Goal: Task Accomplishment & Management: Complete application form

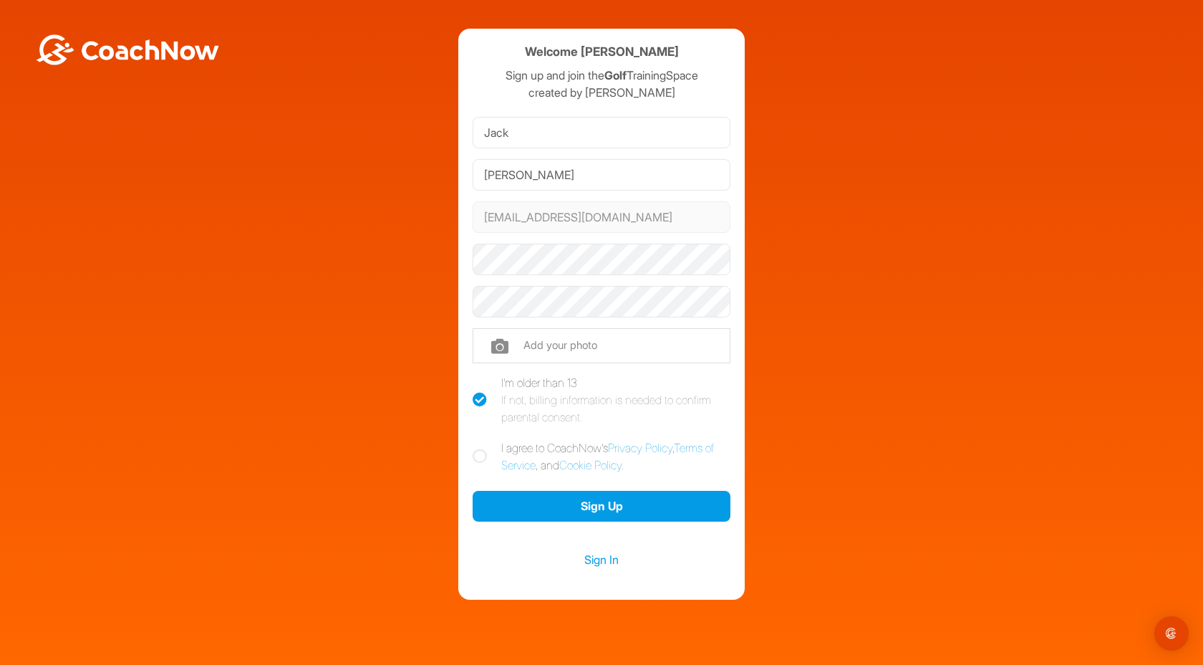
click at [881, 191] on div "Welcome [PERSON_NAME] Sign up and join the Golf TrainingSpace created by [PERSO…" at bounding box center [601, 314] width 1189 height 571
click at [483, 456] on label "I agree to CoachNow's Privacy Policy , Terms of Service , and Cookie Policy ." at bounding box center [602, 456] width 258 height 34
click at [482, 448] on input "I agree to CoachNow's Privacy Policy , Terms of Service , and Cookie Policy ." at bounding box center [477, 443] width 9 height 9
checkbox input "true"
drag, startPoint x: 593, startPoint y: 506, endPoint x: 680, endPoint y: 572, distance: 109.4
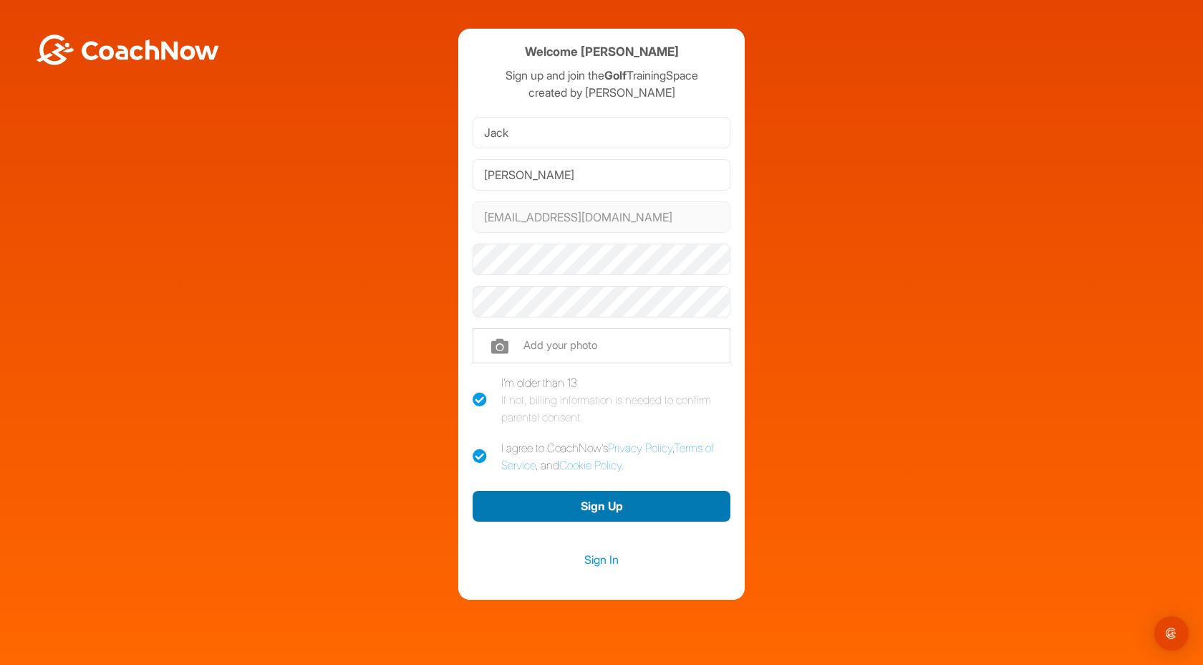
click at [680, 572] on div "[PERSON_NAME] [EMAIL_ADDRESS][DOMAIN_NAME] Phone +1 Phone Number (so your coach…" at bounding box center [602, 351] width 258 height 479
click at [592, 554] on link "Sign In" at bounding box center [602, 559] width 258 height 19
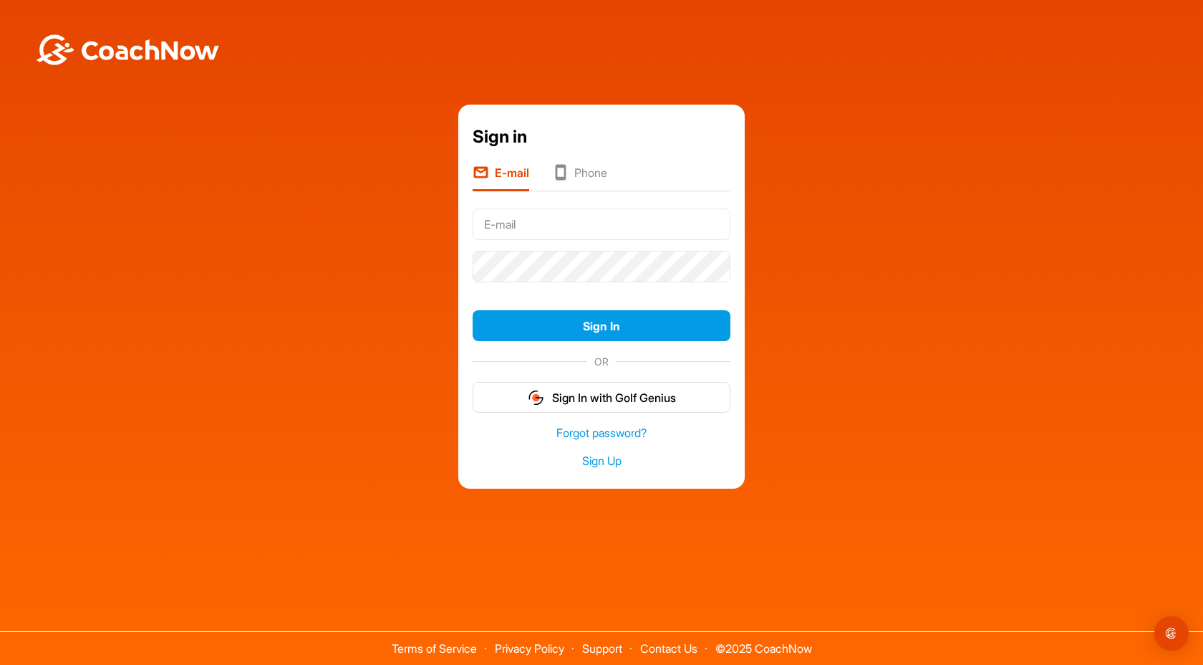
click at [553, 217] on input "text" at bounding box center [602, 224] width 258 height 32
click at [626, 220] on input "jsopata28@students.stab,\.org" at bounding box center [602, 224] width 258 height 32
type input "[EMAIL_ADDRESS][DOMAIN_NAME]"
click at [578, 170] on li "Phone" at bounding box center [579, 177] width 55 height 27
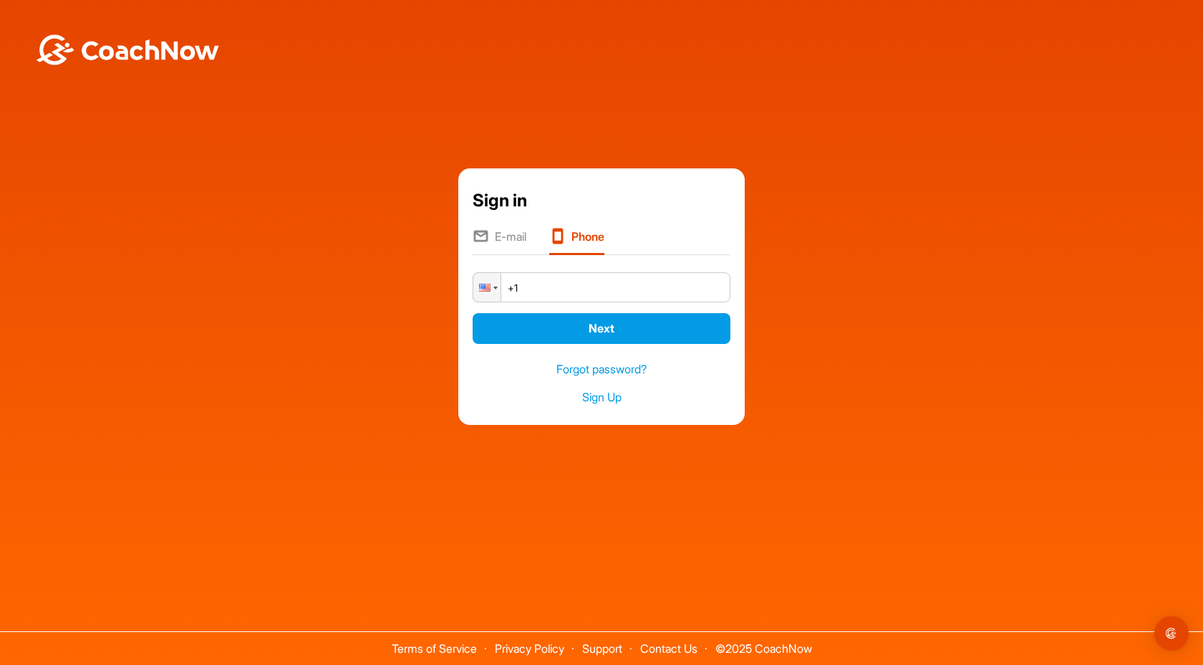
click at [489, 228] on li "E-mail" at bounding box center [500, 241] width 54 height 27
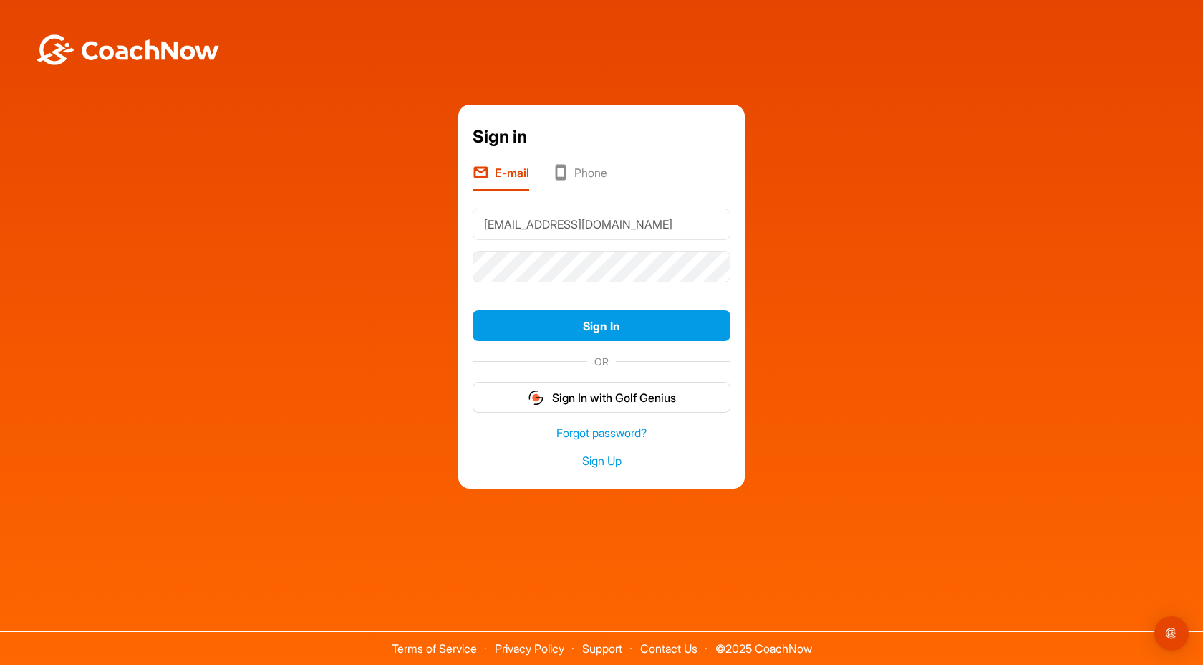
type input "[EMAIL_ADDRESS][DOMAIN_NAME]"
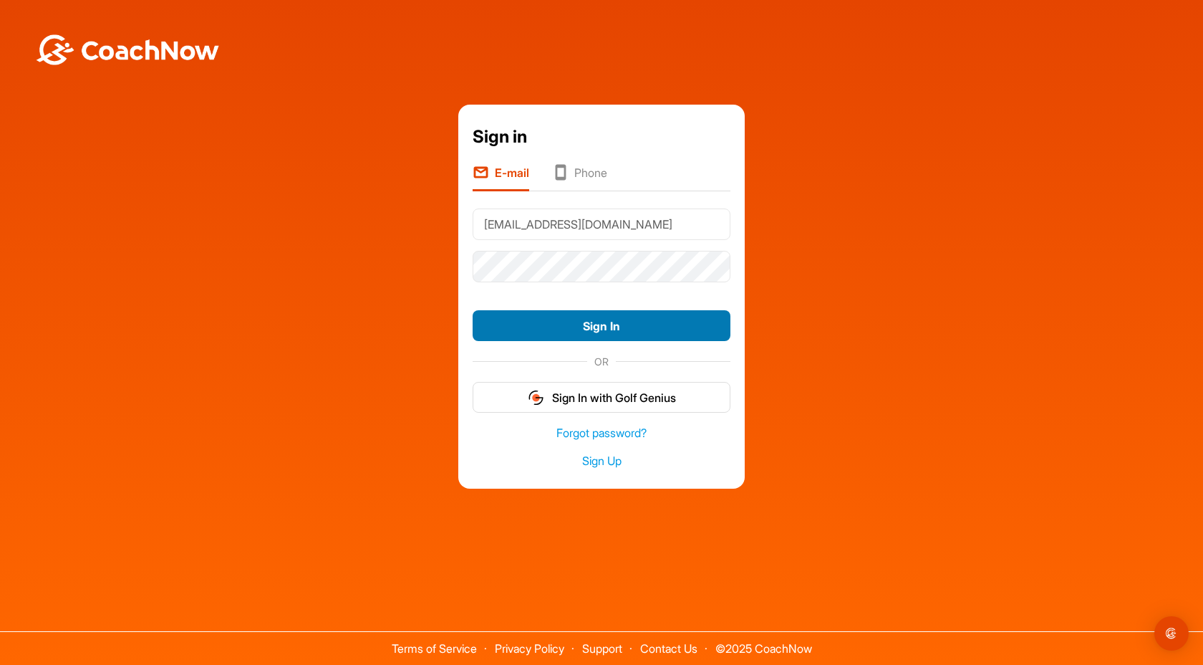
click at [519, 329] on button "Sign In" at bounding box center [602, 325] width 258 height 31
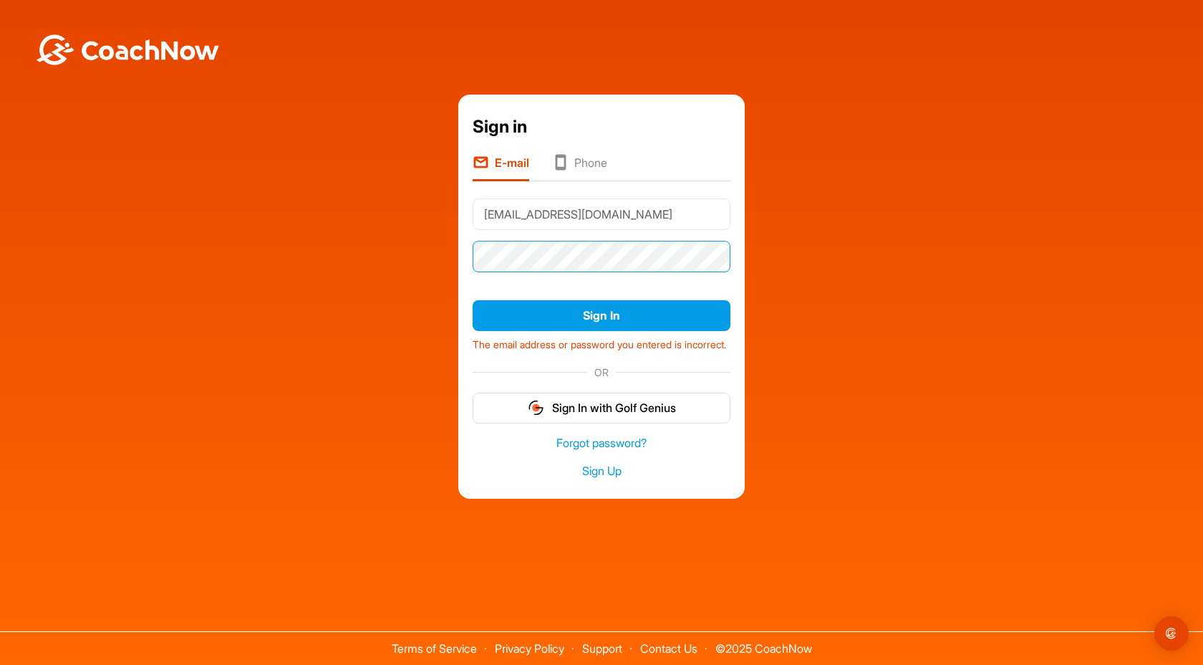
click at [448, 249] on div "Sign in E-mail Phone [EMAIL_ADDRESS][DOMAIN_NAME] Sign In The email address or …" at bounding box center [601, 297] width 1189 height 404
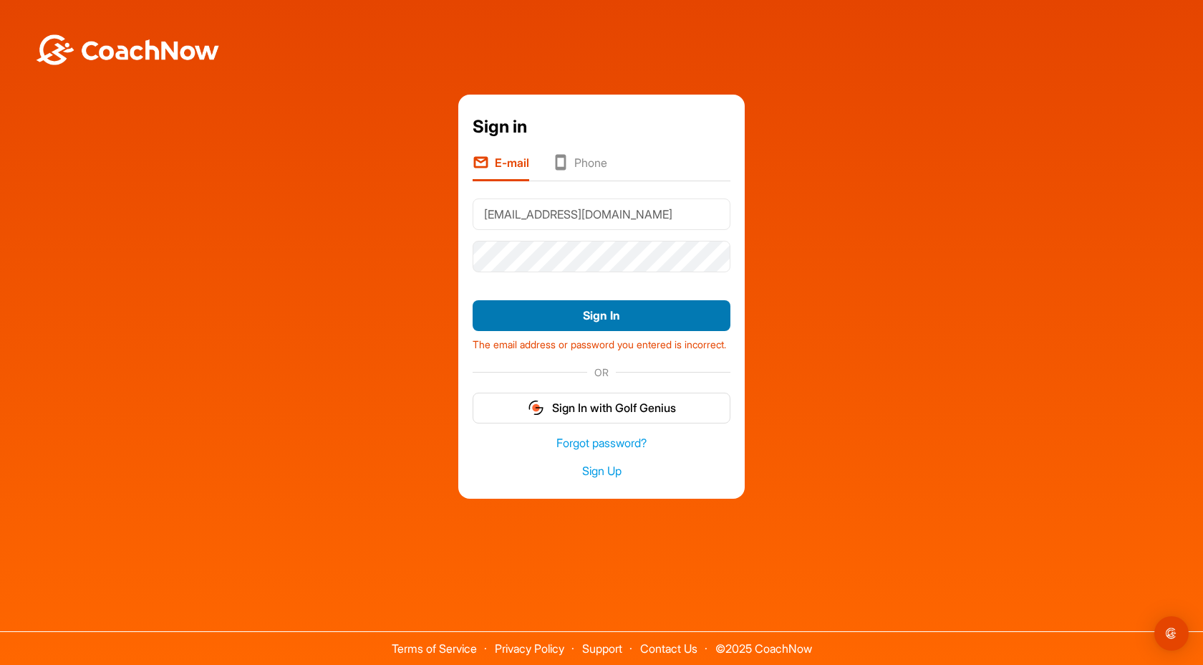
click at [496, 309] on button "Sign In" at bounding box center [602, 315] width 258 height 31
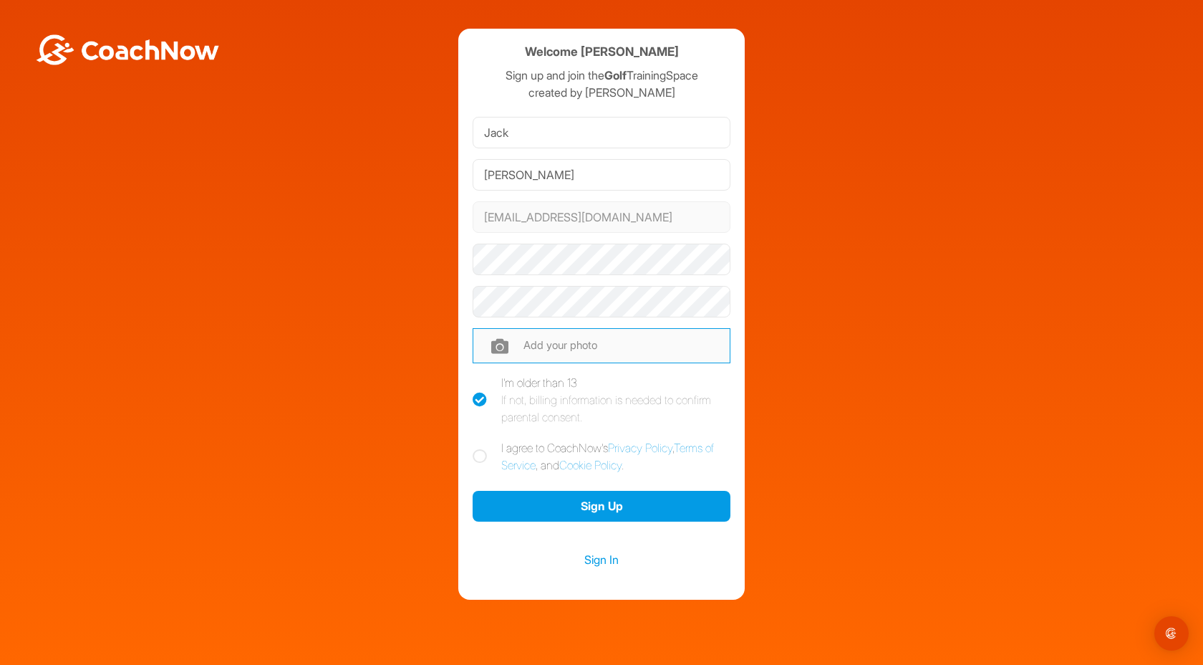
click at [539, 342] on input "file" at bounding box center [602, 345] width 258 height 34
click at [517, 277] on div at bounding box center [602, 260] width 258 height 42
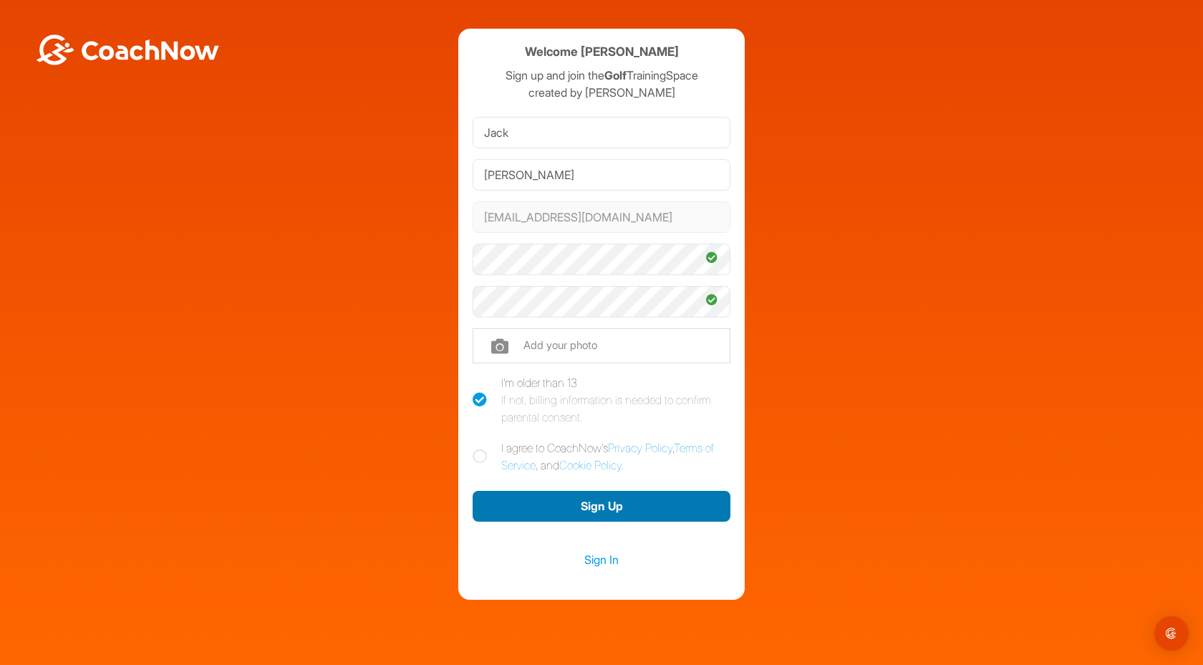
click at [599, 508] on button "Sign Up" at bounding box center [602, 506] width 258 height 31
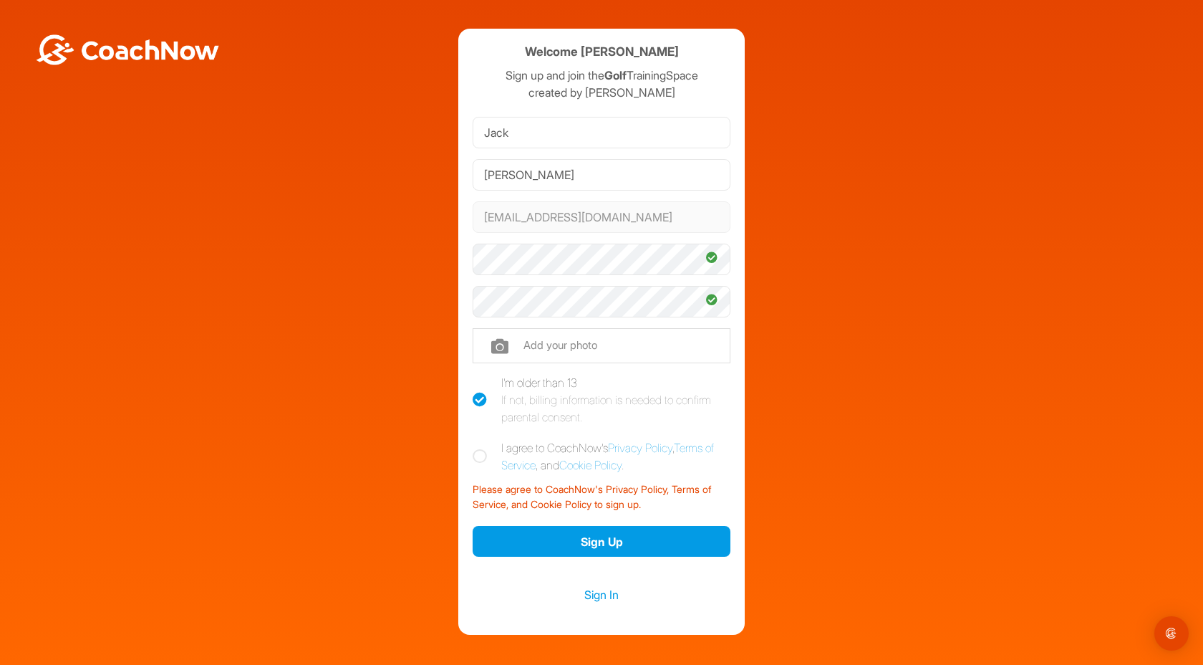
click at [476, 453] on icon at bounding box center [480, 456] width 14 height 14
click at [476, 448] on input "I agree to CoachNow's Privacy Policy , Terms of Service , and Cookie Policy ." at bounding box center [477, 443] width 9 height 9
checkbox input "true"
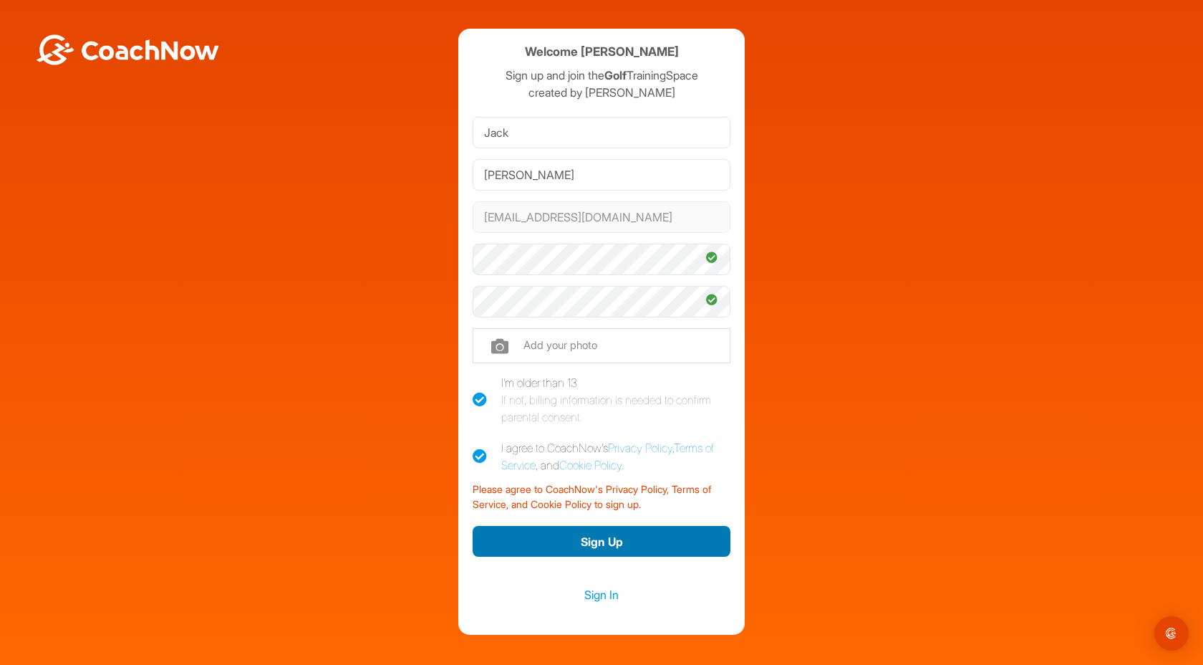
click at [505, 536] on button "Sign Up" at bounding box center [602, 541] width 258 height 31
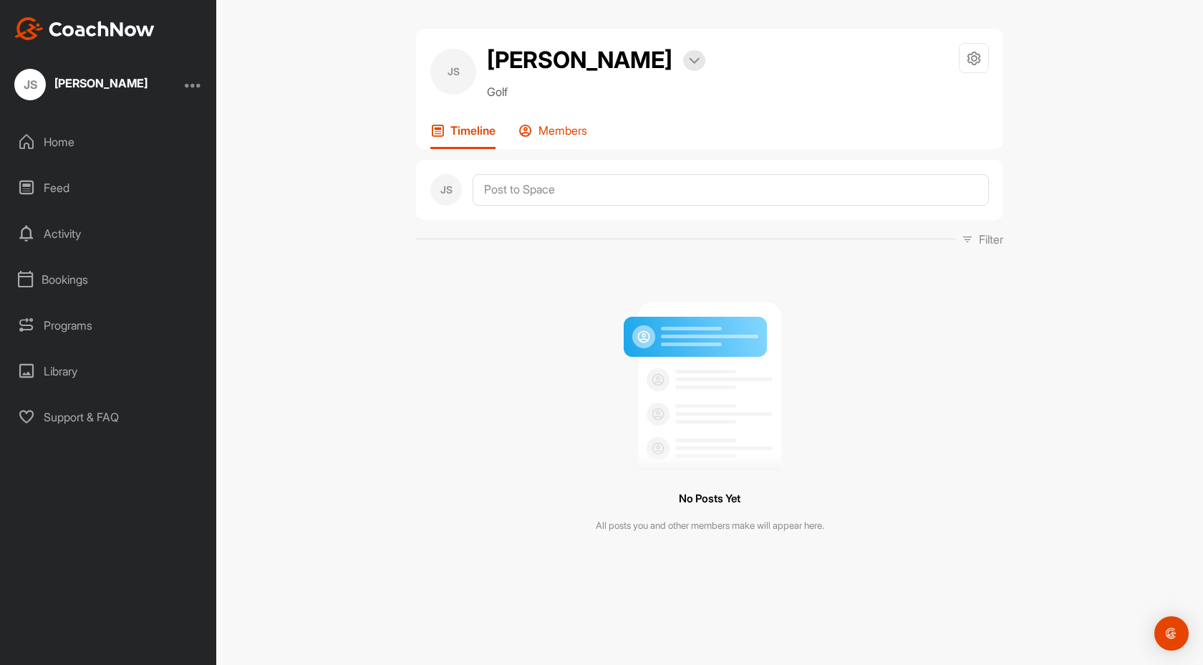
click at [540, 130] on div "Members" at bounding box center [553, 136] width 69 height 26
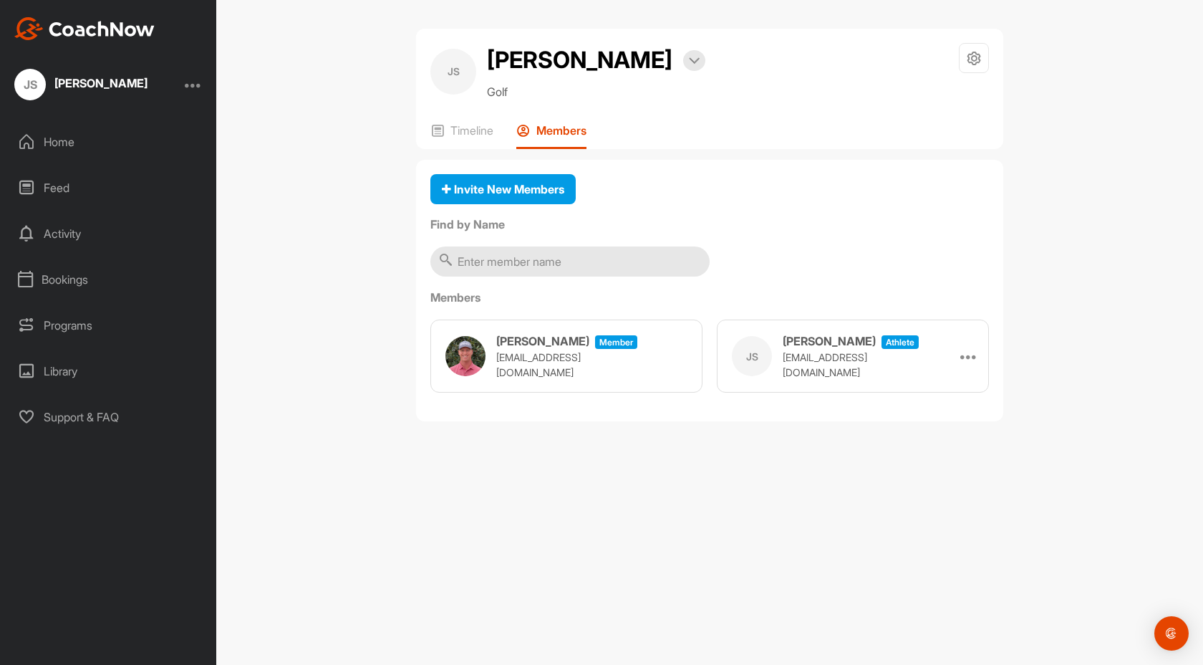
click at [465, 350] on img at bounding box center [466, 356] width 40 height 40
click at [473, 135] on p "Timeline" at bounding box center [472, 130] width 43 height 14
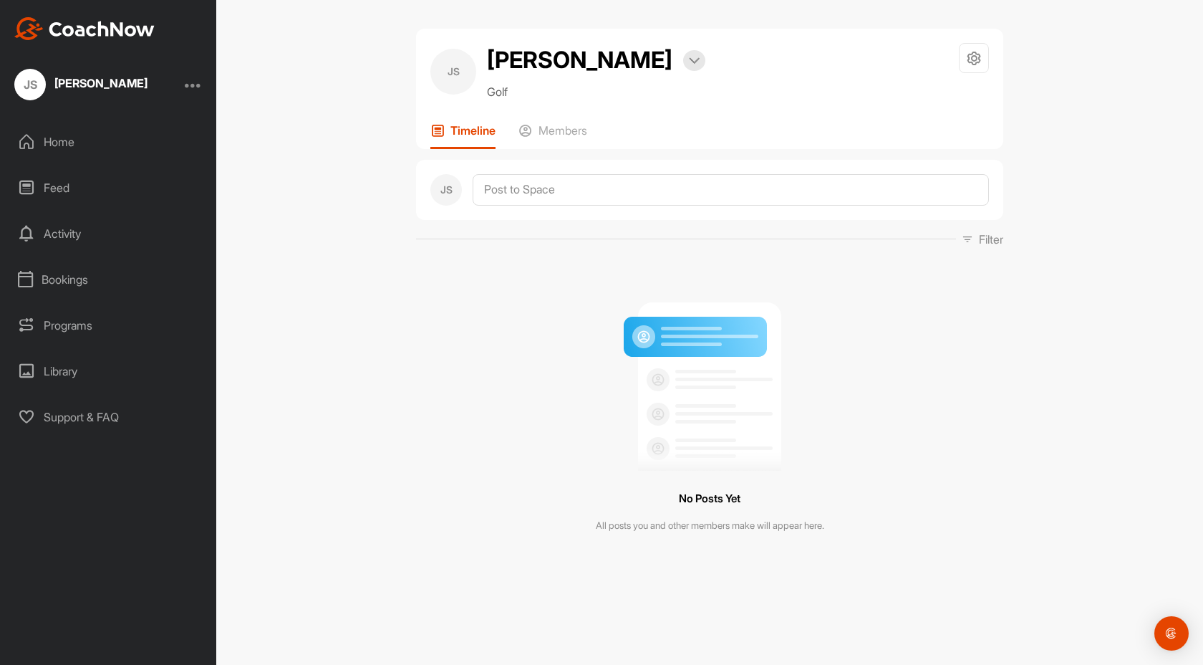
click at [69, 151] on div "Home" at bounding box center [109, 142] width 202 height 36
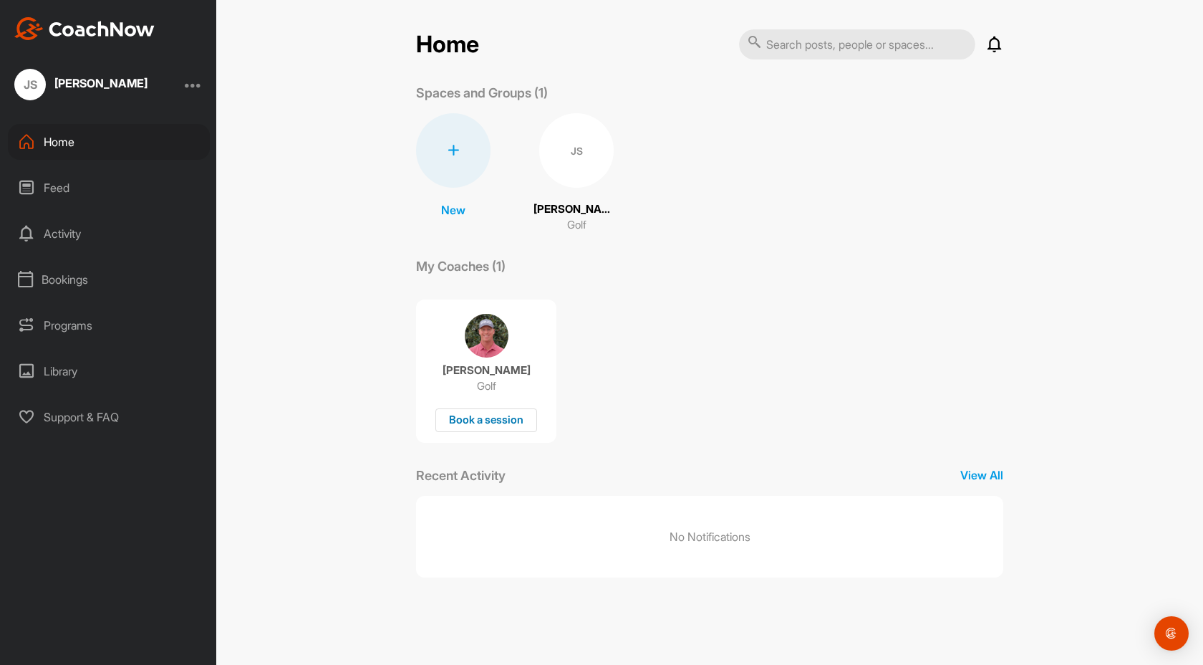
click at [495, 422] on div "Book a session" at bounding box center [486, 420] width 102 height 24
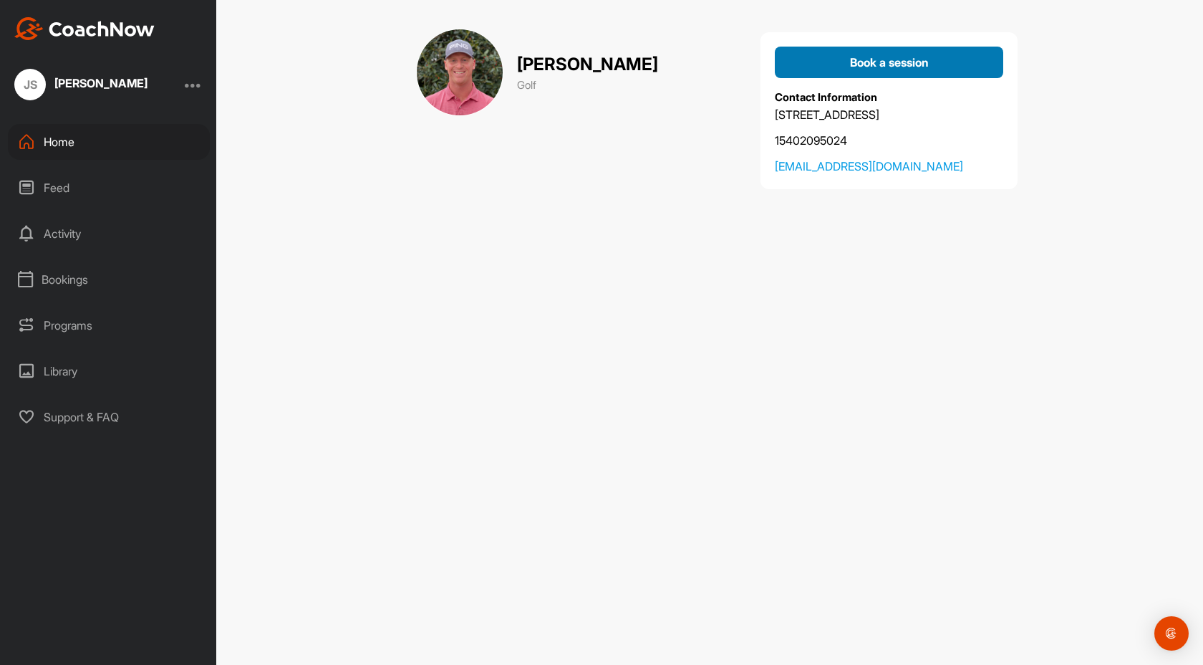
click at [856, 67] on span "Book a session" at bounding box center [889, 62] width 79 height 14
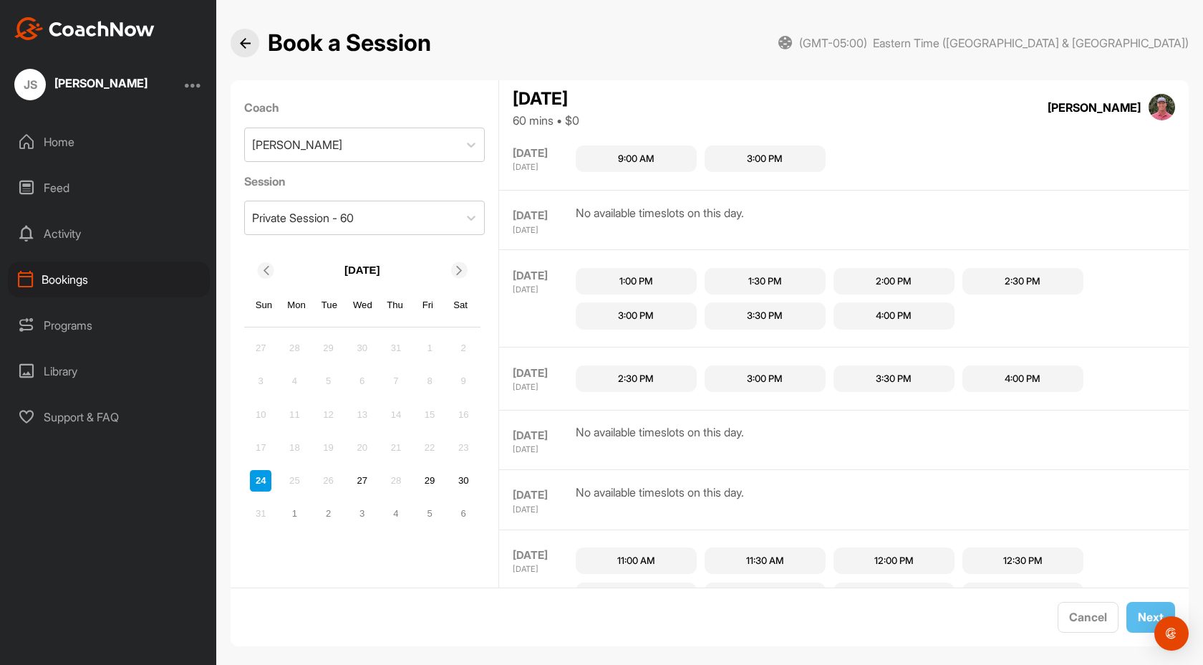
scroll to position [191, 0]
